Goal: Information Seeking & Learning: Learn about a topic

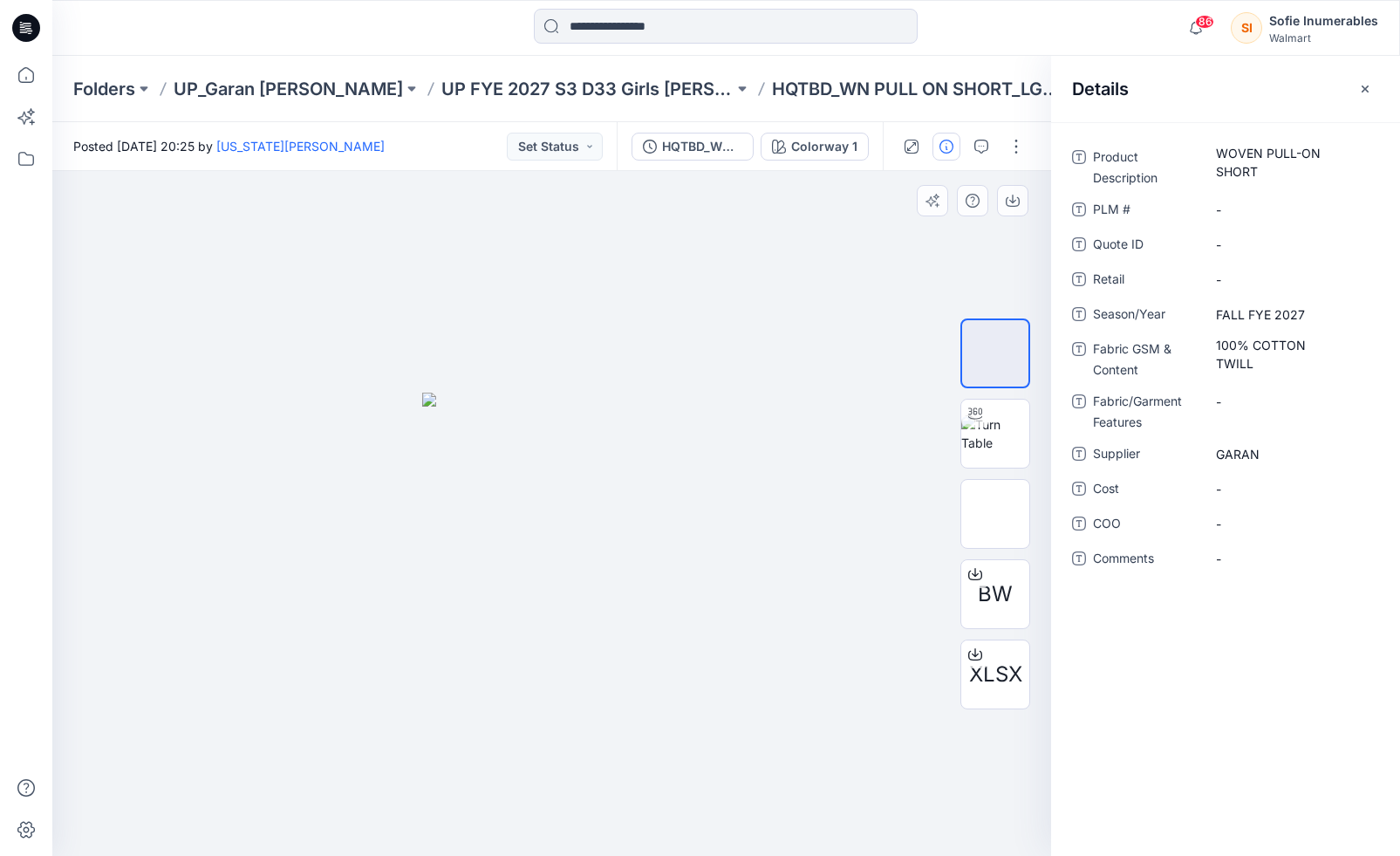
click at [836, 801] on div at bounding box center [552, 513] width 999 height 685
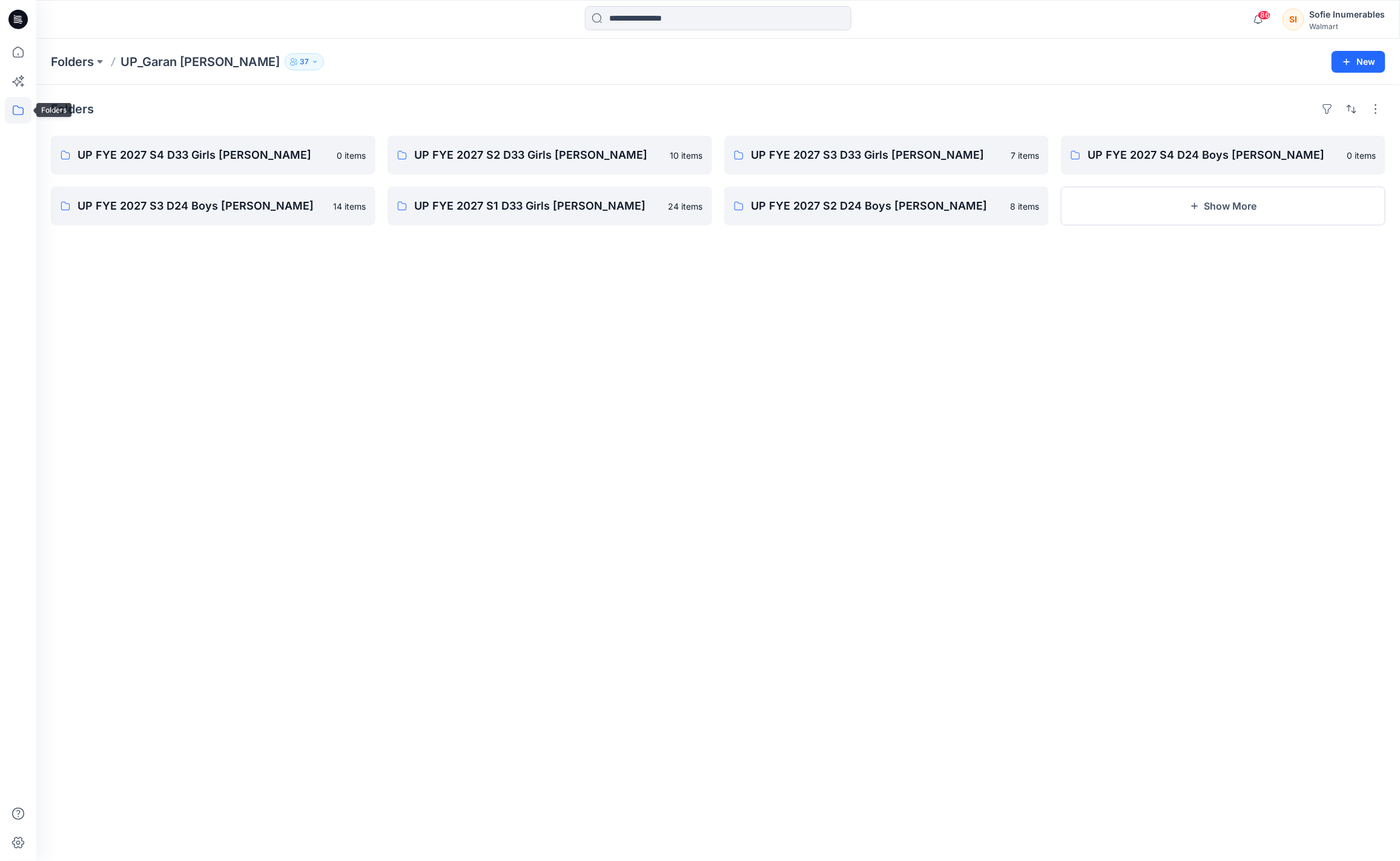
click at [21, 106] on icon at bounding box center [18, 110] width 26 height 26
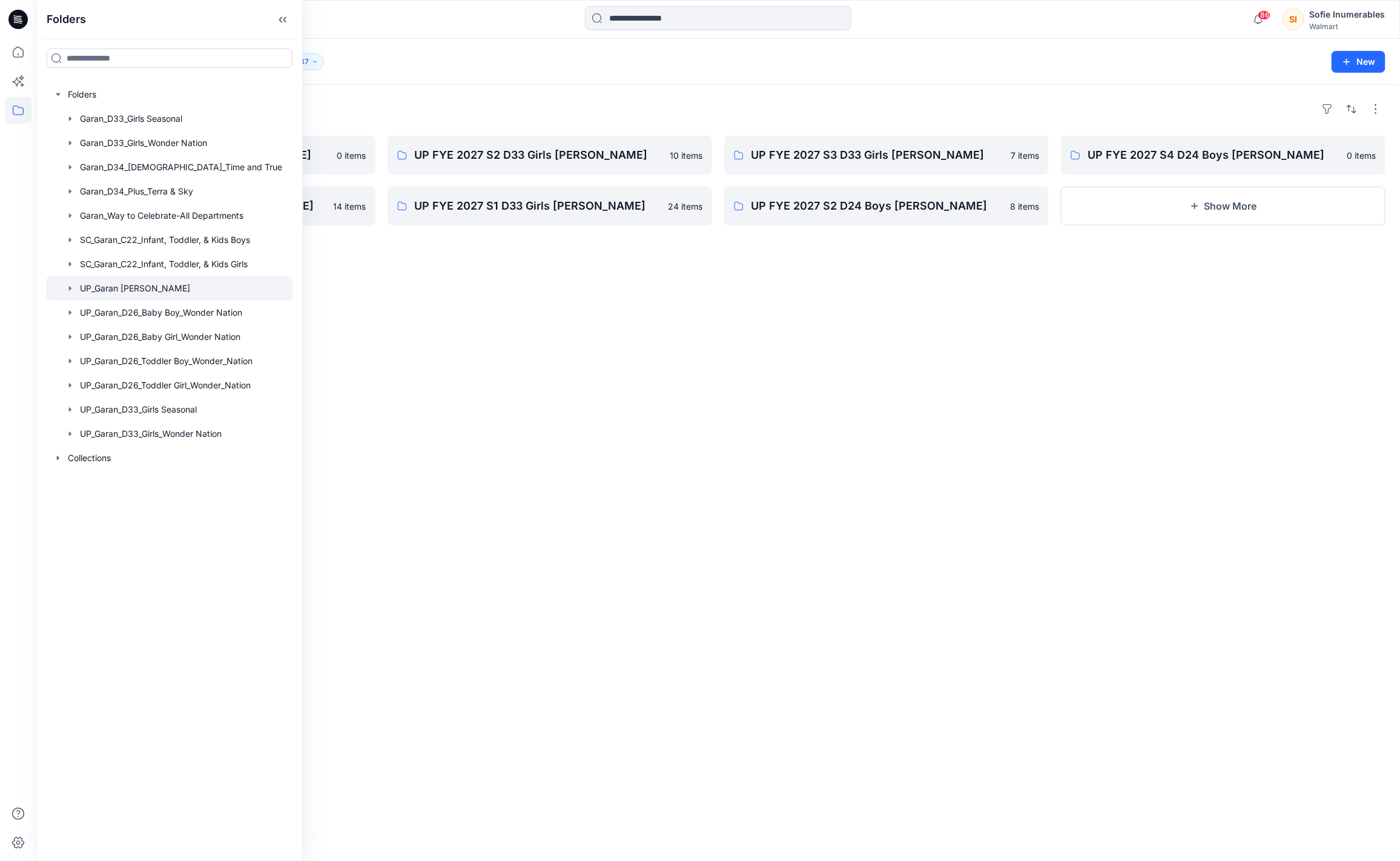
click at [72, 290] on icon "button" at bounding box center [70, 288] width 3 height 4
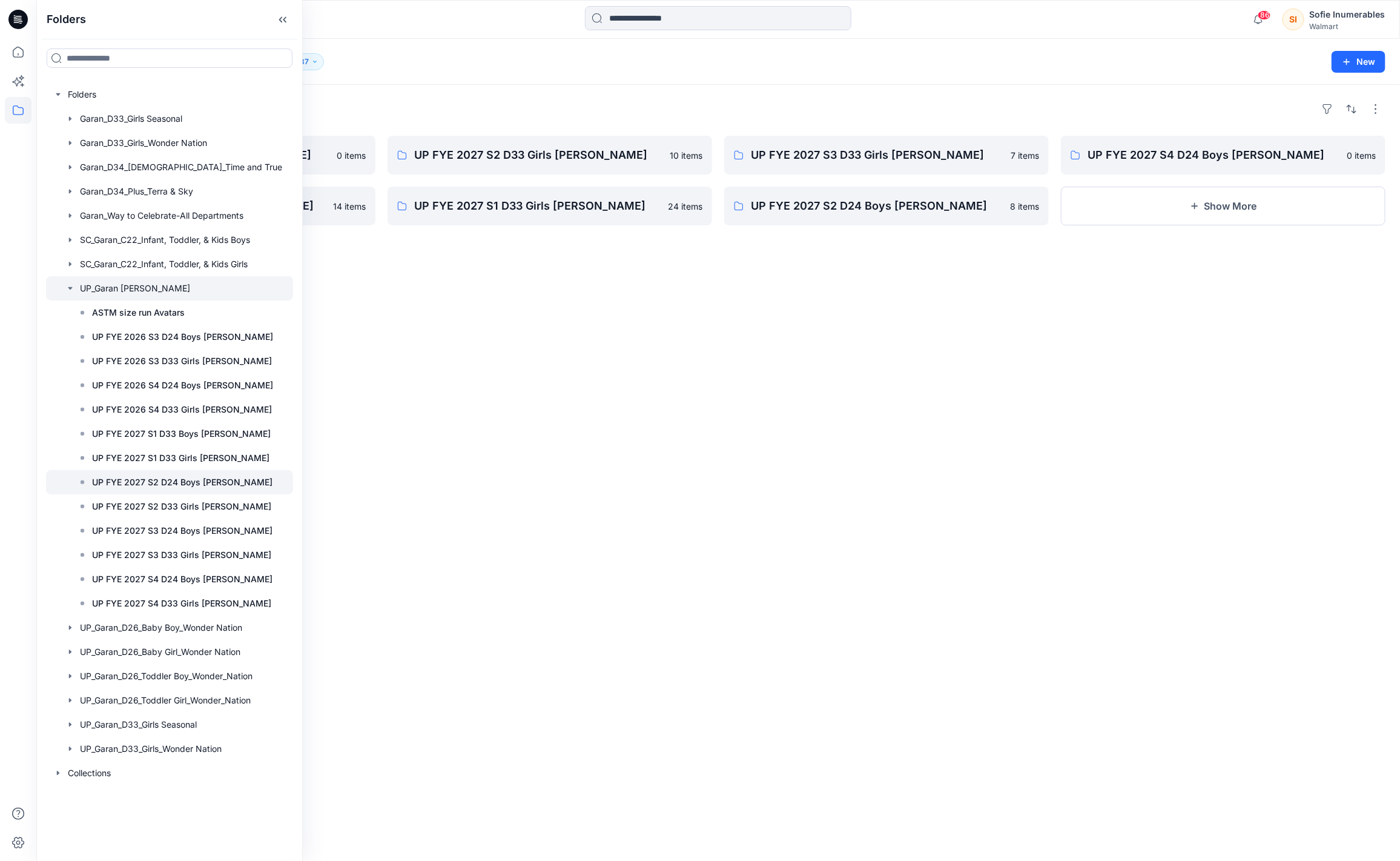
click at [101, 494] on div at bounding box center [170, 482] width 247 height 24
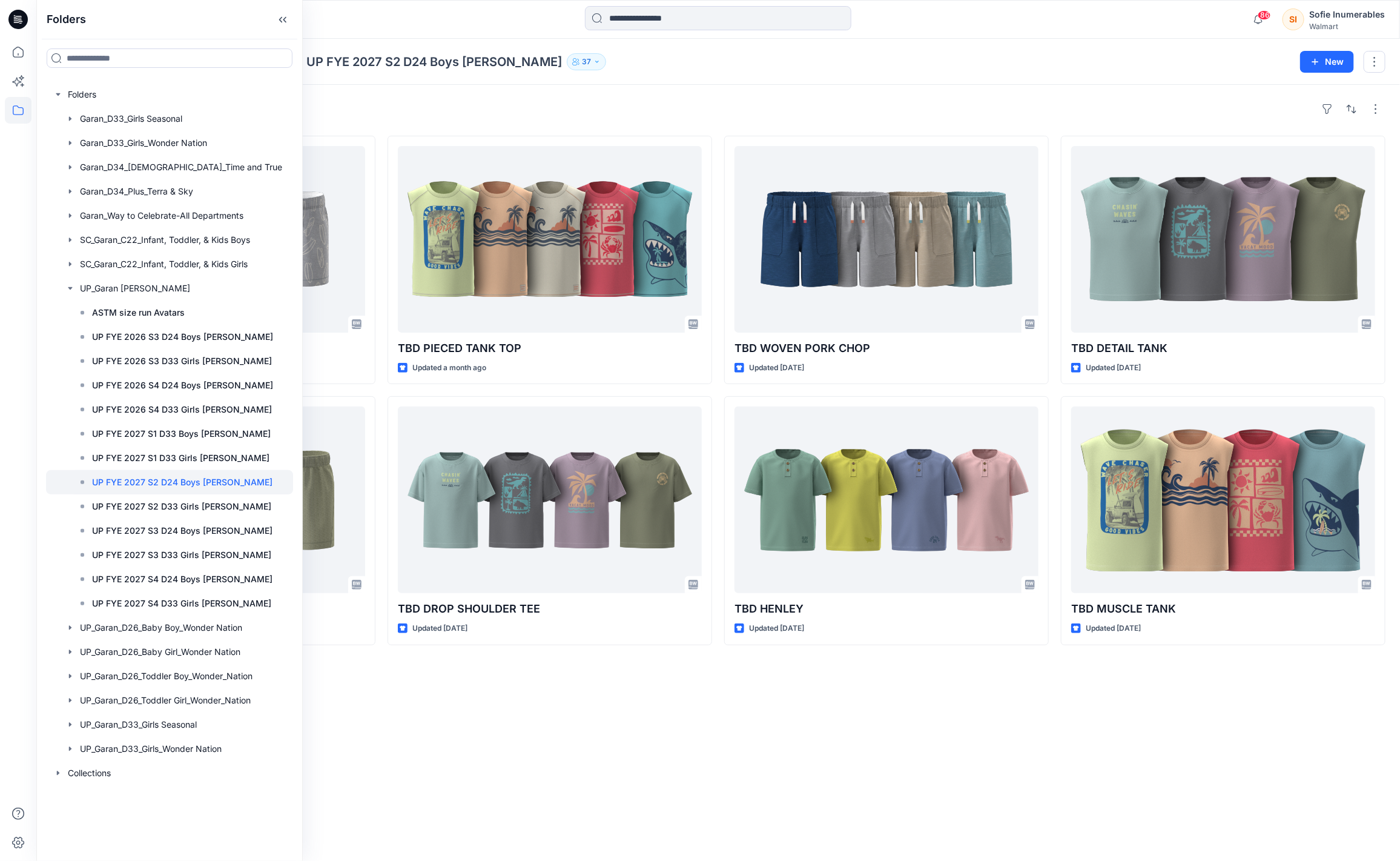
click at [755, 783] on div "Styles TBD SU AOP SHORT Updated a month ago TBD SLANTED SIDE SEAM SHORTS Update…" at bounding box center [718, 473] width 1364 height 776
